Goal: Information Seeking & Learning: Find specific fact

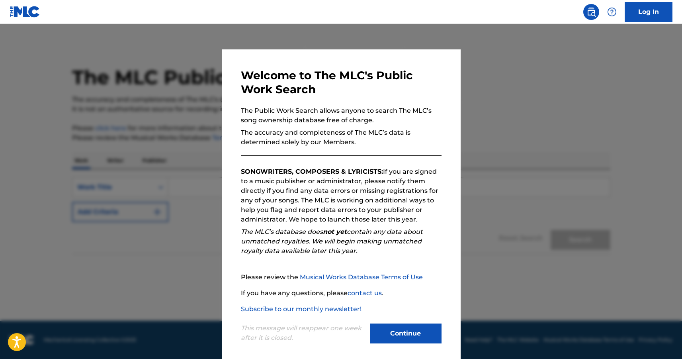
click at [394, 331] on button "Continue" at bounding box center [406, 333] width 72 height 20
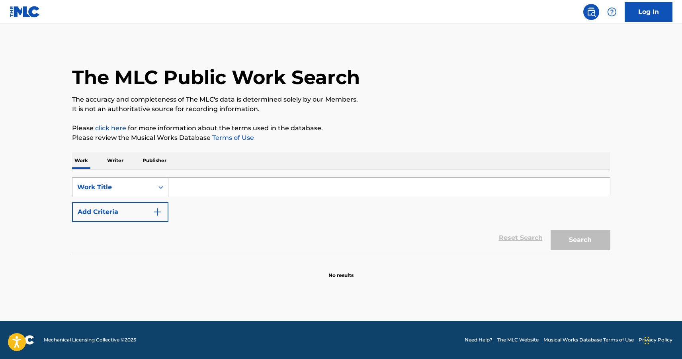
click at [220, 186] on input "Search Form" at bounding box center [389, 187] width 442 height 19
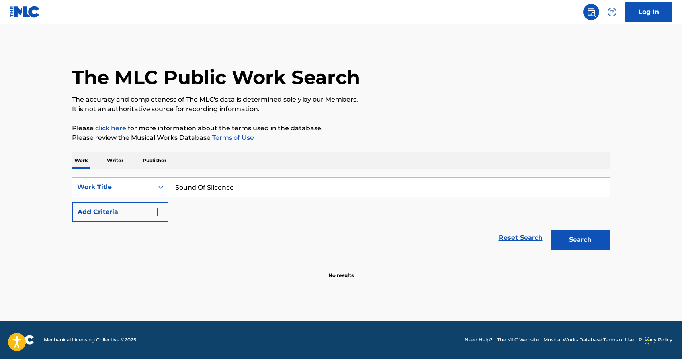
type input "Sound Of Silcence"
click at [162, 213] on img "Search Form" at bounding box center [158, 212] width 10 height 10
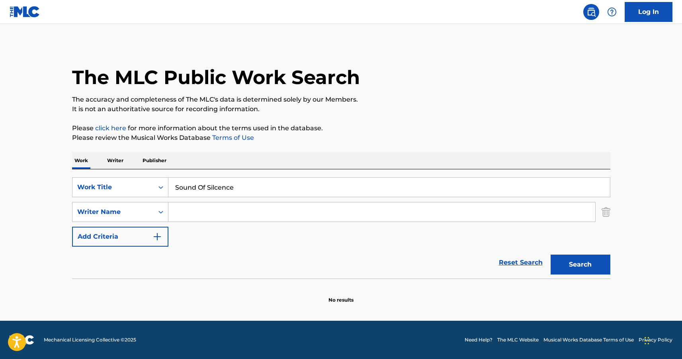
click at [234, 213] on input "Search Form" at bounding box center [381, 211] width 427 height 19
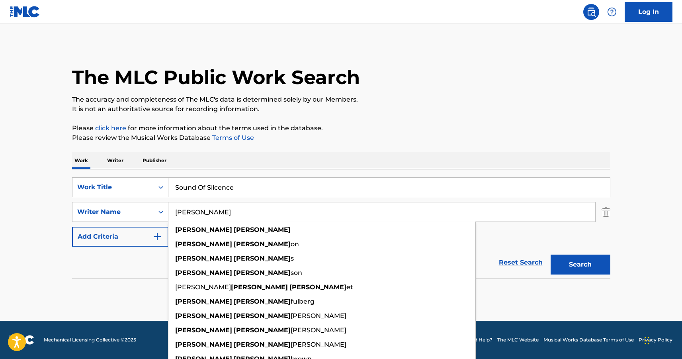
type input "[PERSON_NAME]"
click at [551, 254] on button "Search" at bounding box center [581, 264] width 60 height 20
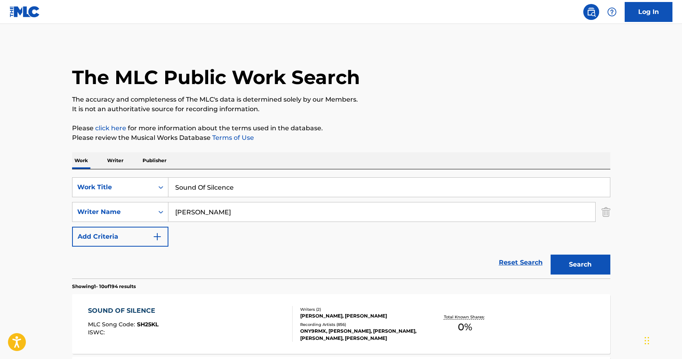
click at [131, 309] on div "SOUND OF SILENCE" at bounding box center [123, 311] width 71 height 10
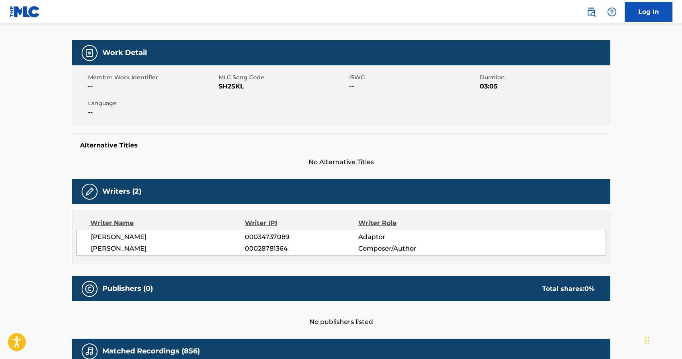
scroll to position [100, 0]
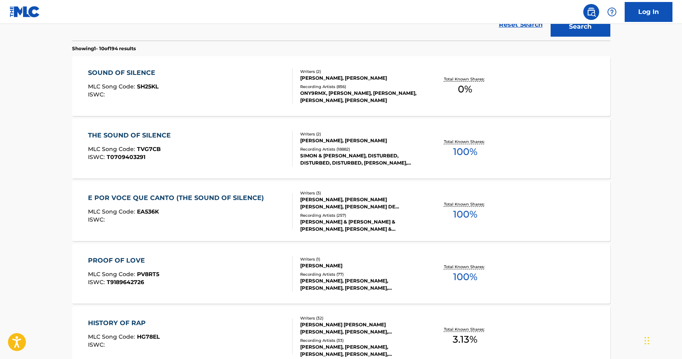
scroll to position [238, 0]
click at [156, 133] on div "THE SOUND OF SILENCE" at bounding box center [131, 135] width 87 height 10
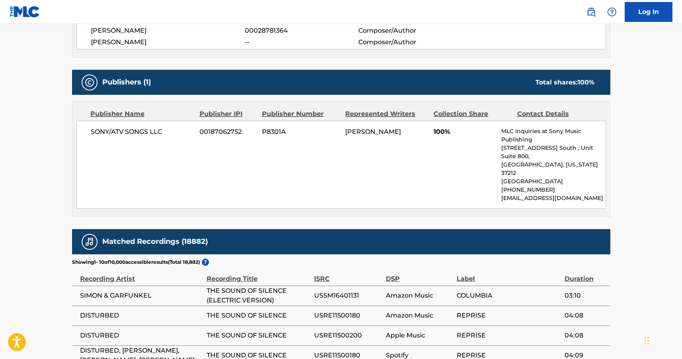
scroll to position [398, 0]
